Goal: Task Accomplishment & Management: Manage account settings

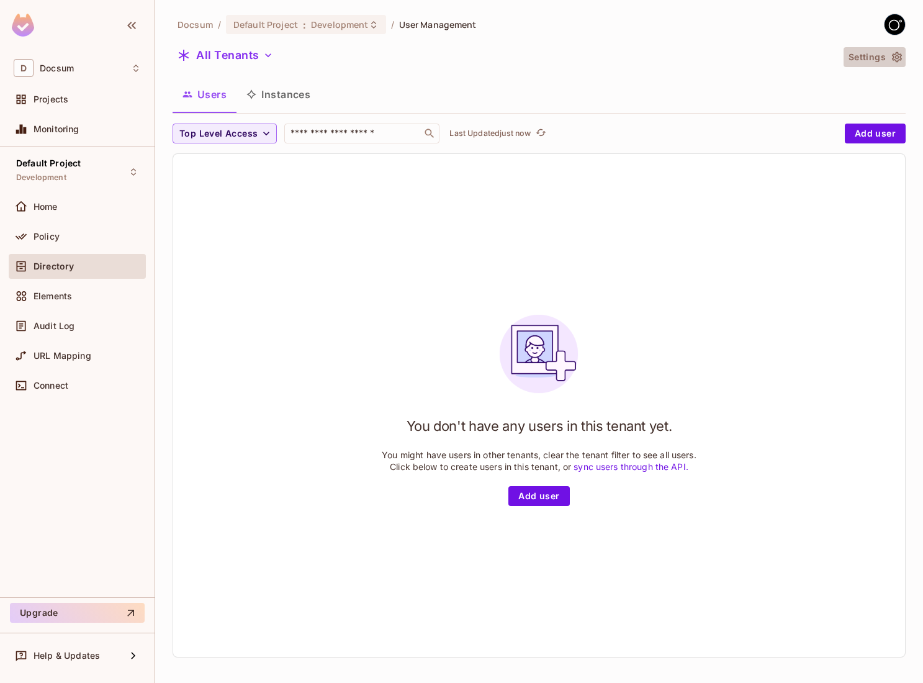
click at [896, 47] on button "Settings" at bounding box center [874, 57] width 62 height 20
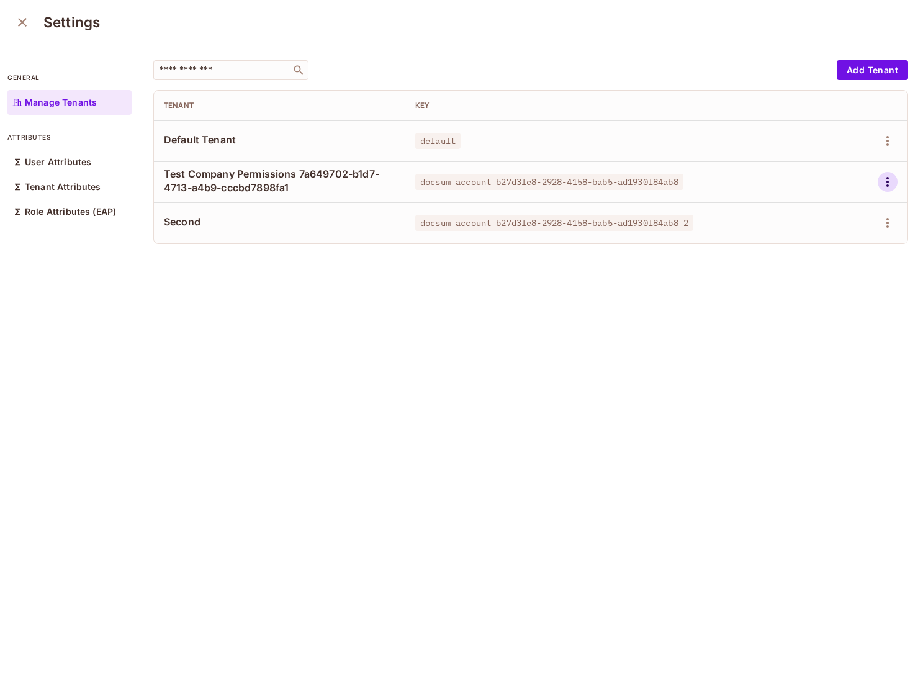
click at [888, 187] on icon "button" at bounding box center [887, 181] width 15 height 15
click at [817, 260] on div "Delete Tenant" at bounding box center [843, 265] width 58 height 12
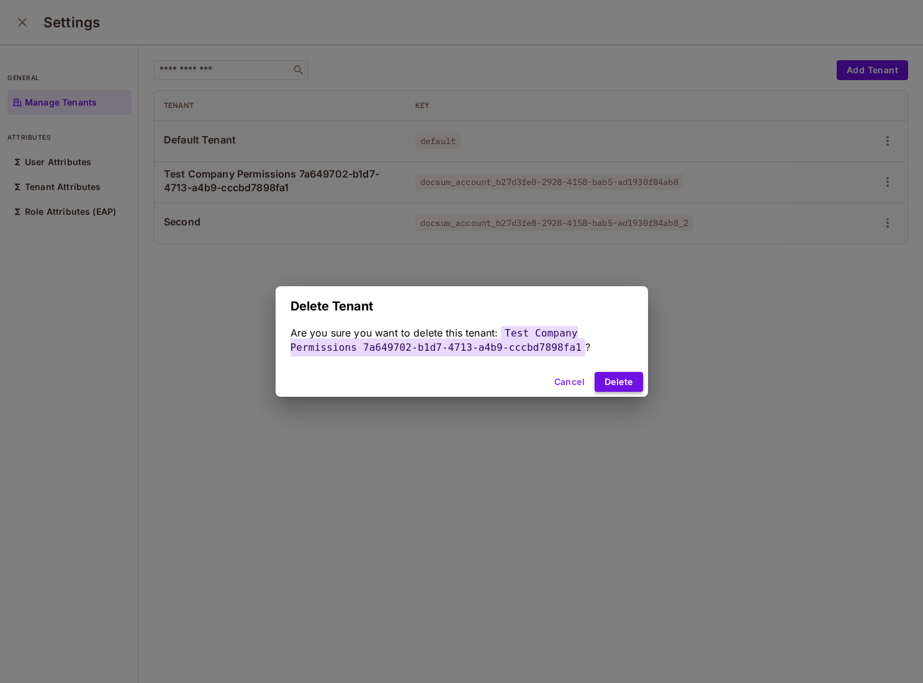
click at [621, 374] on button "Delete" at bounding box center [619, 382] width 48 height 20
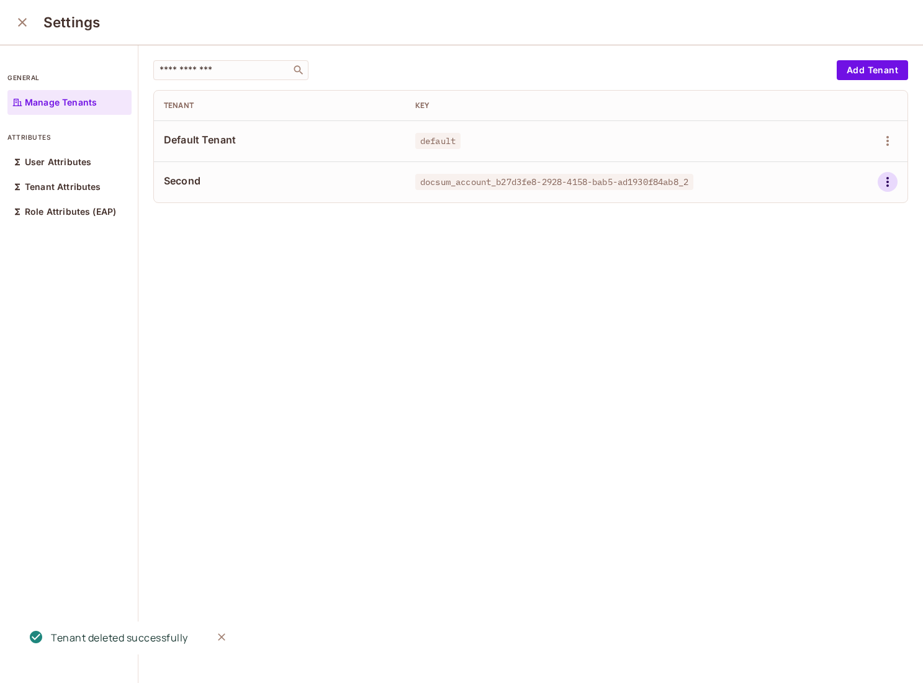
click at [886, 178] on icon "button" at bounding box center [887, 182] width 2 height 10
click at [809, 266] on div "Delete Tenant" at bounding box center [832, 265] width 87 height 20
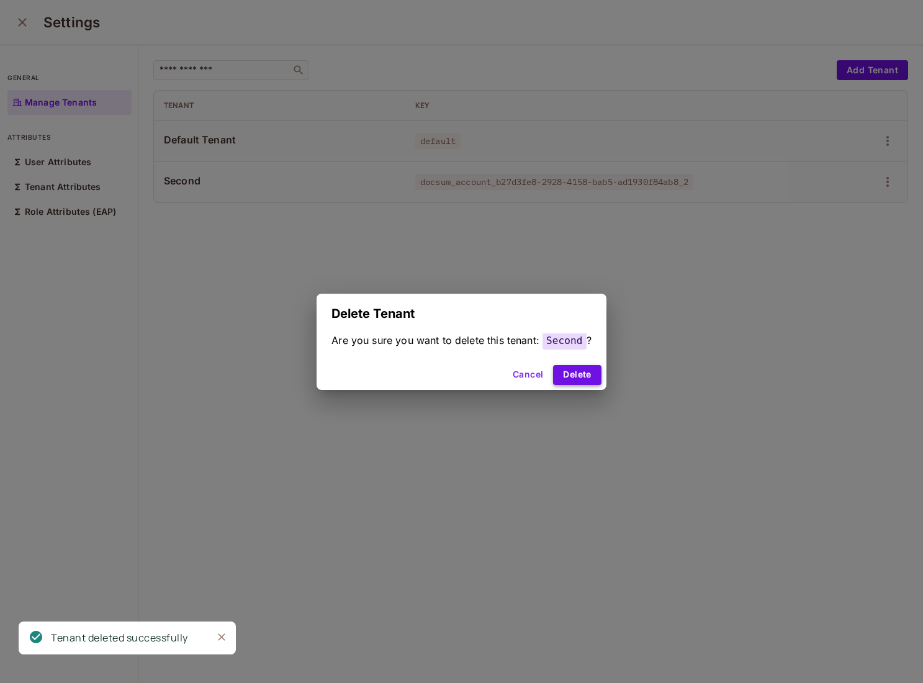
click at [572, 372] on button "Delete" at bounding box center [577, 375] width 48 height 20
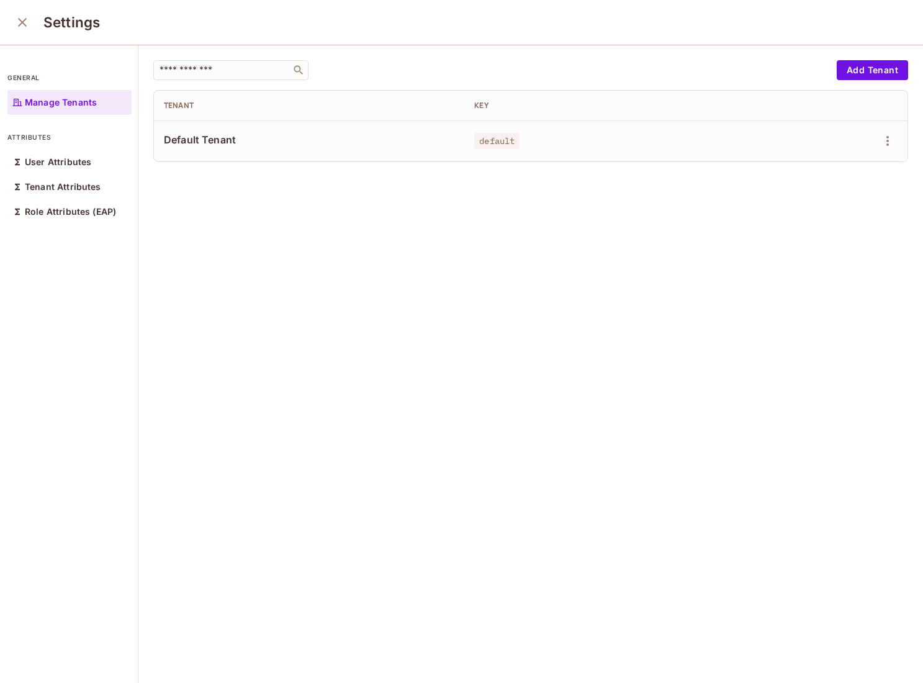
click at [559, 401] on div "​ Add Tenant Tenant Key Default Tenant default" at bounding box center [530, 364] width 784 height 639
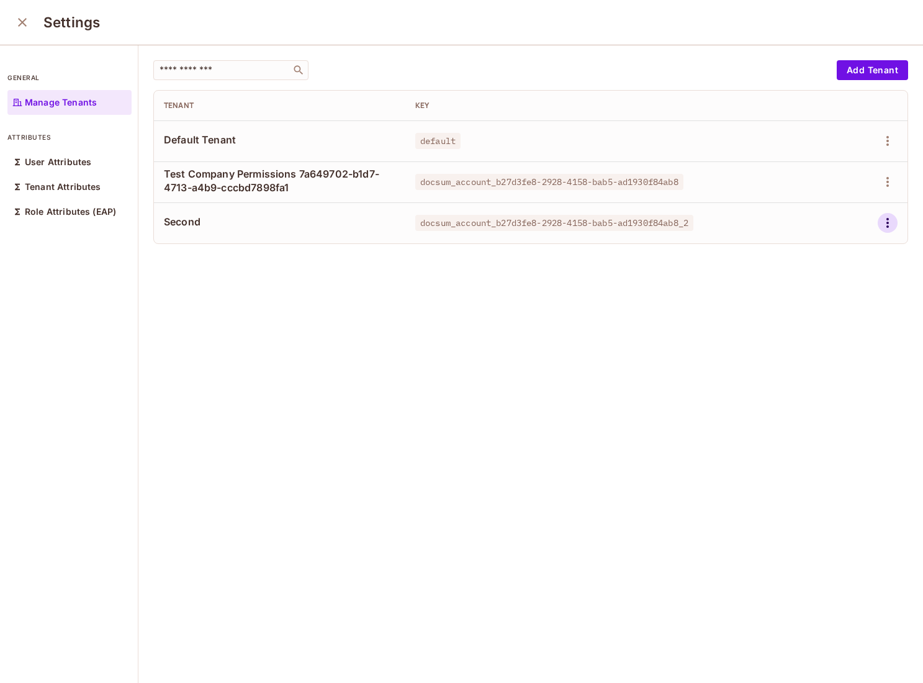
click at [886, 226] on icon "button" at bounding box center [887, 223] width 2 height 10
click at [827, 308] on div "Delete Tenant" at bounding box center [843, 306] width 58 height 12
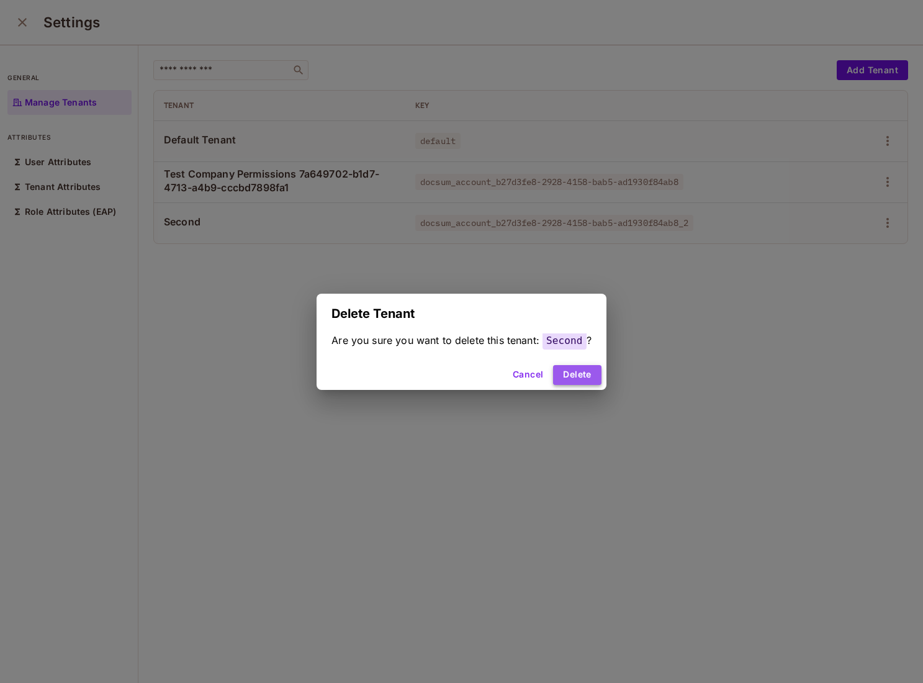
click at [573, 378] on button "Delete" at bounding box center [577, 375] width 48 height 20
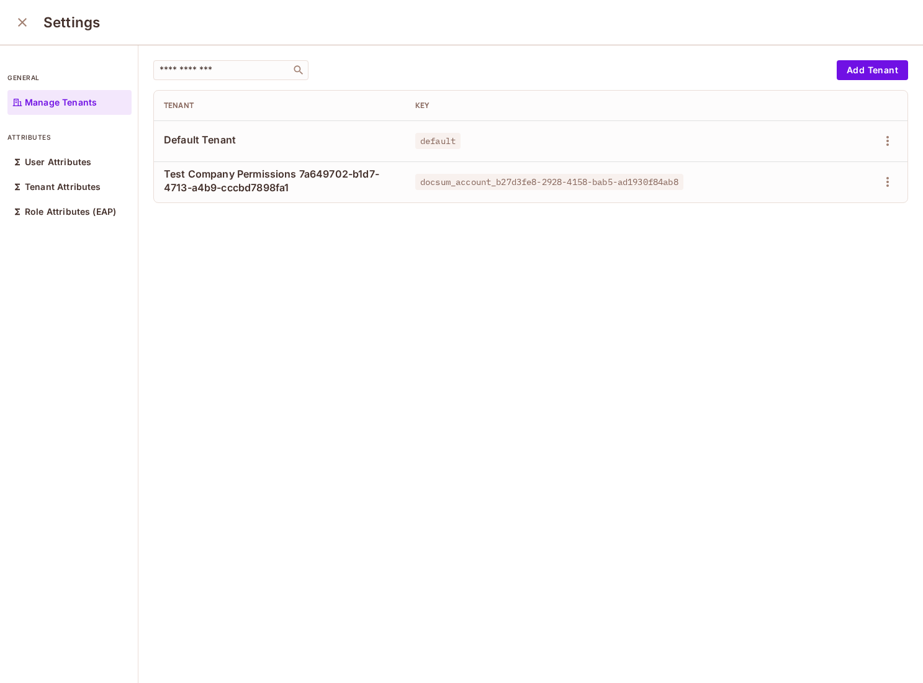
click at [499, 294] on div "​ Add Tenant Tenant Key Default Tenant default Test Company Permissions 7a64970…" at bounding box center [530, 364] width 784 height 639
